Goal: Navigation & Orientation: Find specific page/section

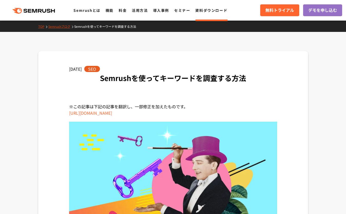
click at [224, 11] on link "資料ダウンロード" at bounding box center [211, 10] width 32 height 5
click at [56, 28] on link "Semrushブログ" at bounding box center [61, 26] width 26 height 4
